Goal: Task Accomplishment & Management: Complete application form

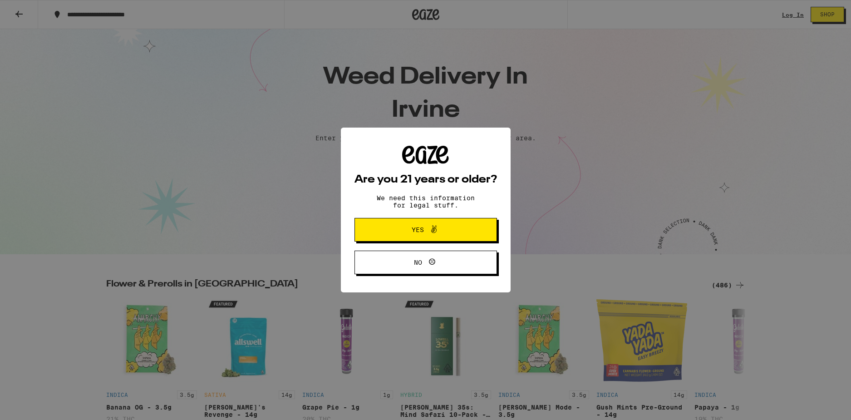
click at [412, 235] on span "Yes" at bounding box center [425, 230] width 69 height 12
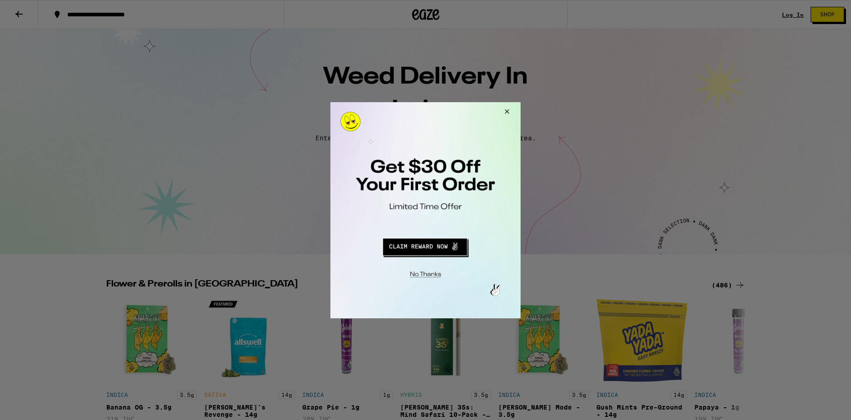
click at [421, 247] on button "Redirect to URL" at bounding box center [425, 245] width 158 height 22
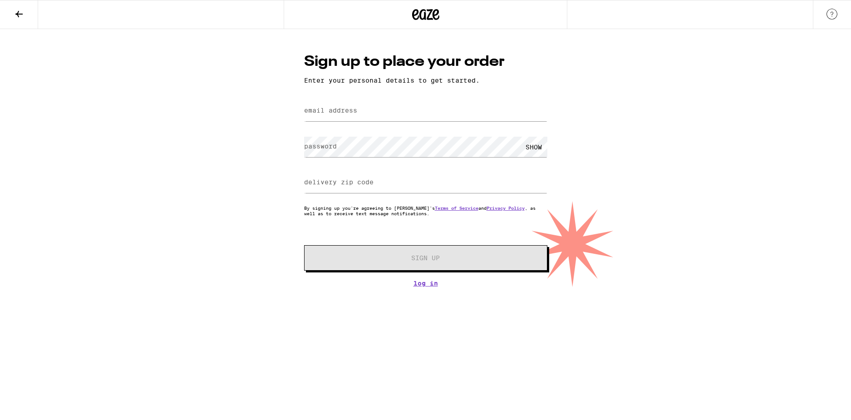
click at [354, 109] on label "email address" at bounding box center [330, 110] width 53 height 7
type input "y"
type input "tetsusama69@gmail.com"
click at [528, 145] on div "SHOW" at bounding box center [533, 147] width 27 height 20
click at [411, 188] on input "delivery zip code" at bounding box center [425, 183] width 243 height 20
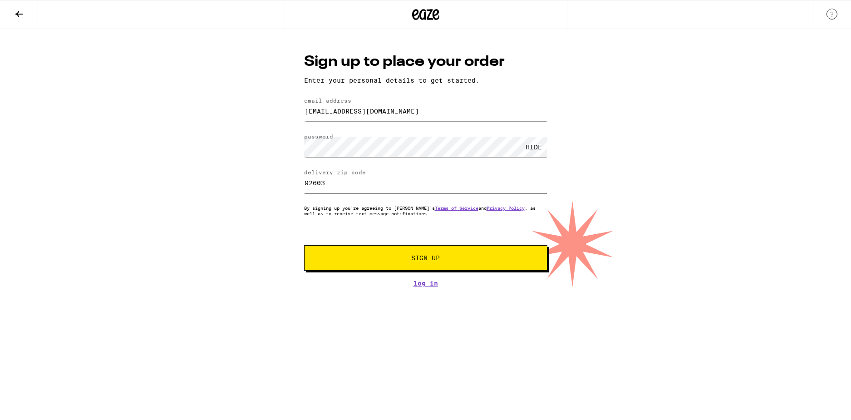
type input "92603"
click at [304, 245] on button "Sign Up" at bounding box center [425, 257] width 243 height 25
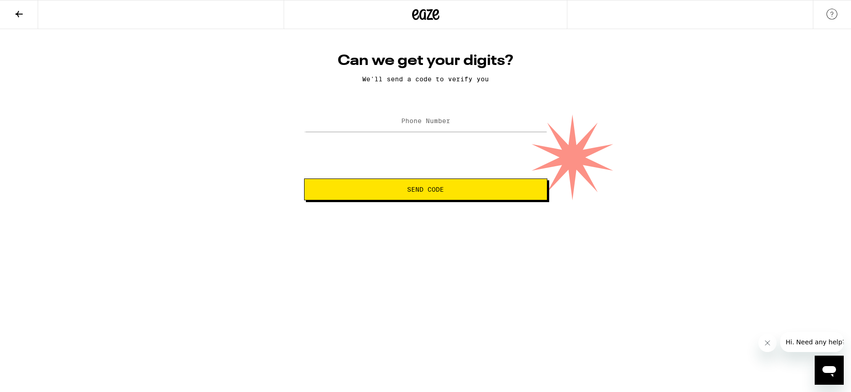
click at [432, 122] on label "Phone Number" at bounding box center [425, 120] width 49 height 7
type input "(480) 363-1916"
click at [466, 192] on span "Send Code" at bounding box center [426, 189] width 228 height 6
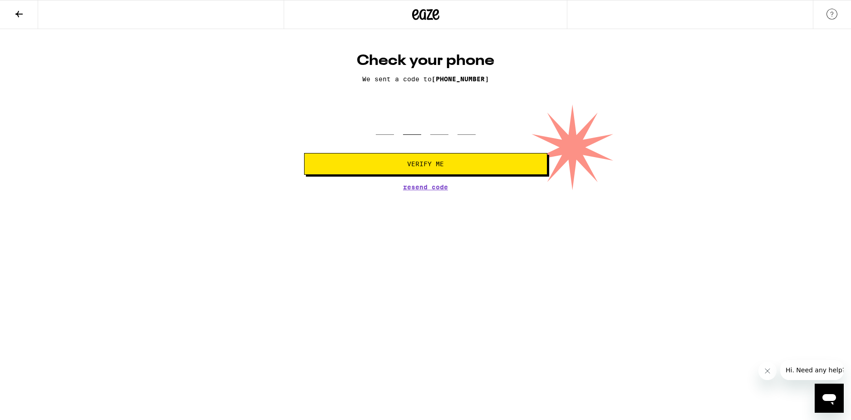
click at [420, 124] on input "tel" at bounding box center [412, 121] width 18 height 27
click at [386, 132] on input "tel" at bounding box center [385, 121] width 18 height 27
type input "4"
type input "8"
type input "3"
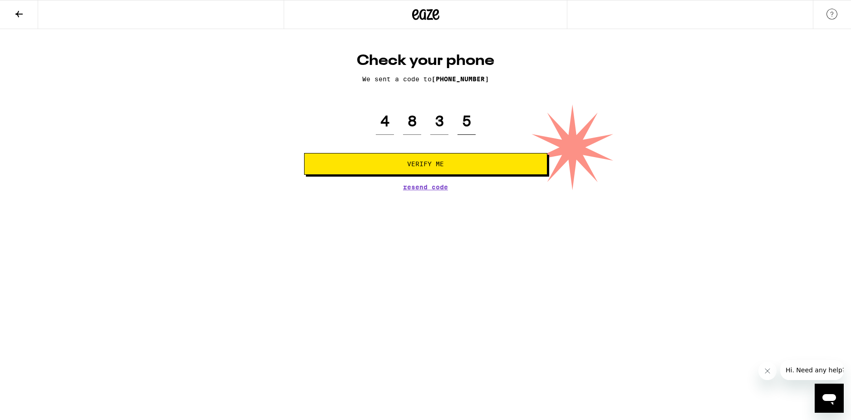
type input "5"
click at [521, 155] on button "Verify Me" at bounding box center [425, 164] width 243 height 22
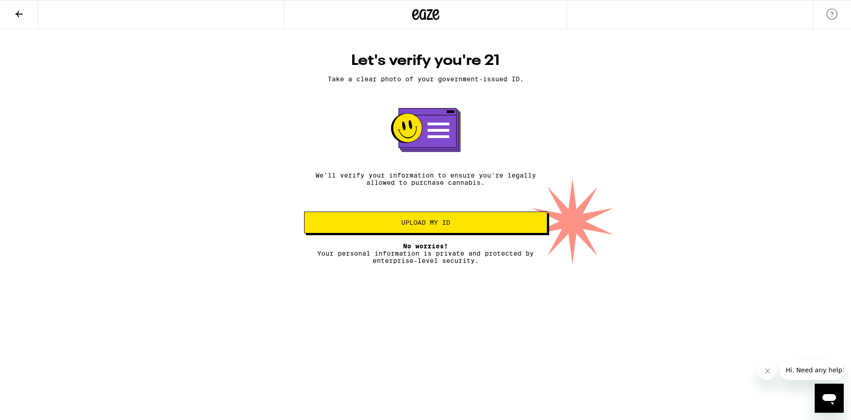
click at [418, 230] on button "Upload my ID" at bounding box center [425, 223] width 243 height 22
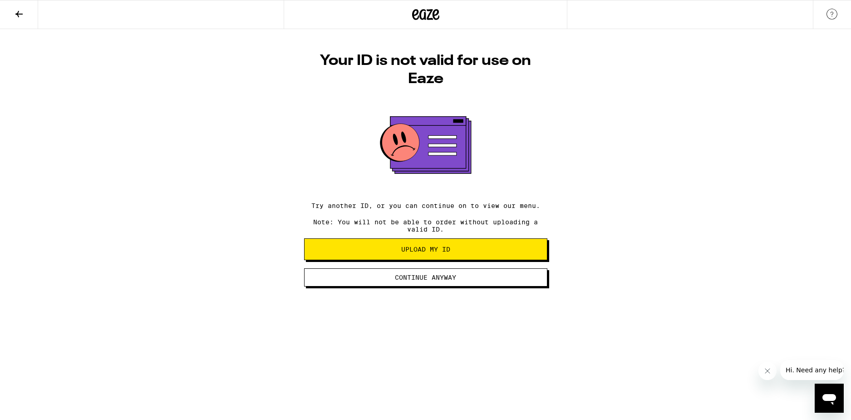
click at [422, 252] on span "Upload my ID" at bounding box center [425, 249] width 49 height 6
